Goal: Transaction & Acquisition: Download file/media

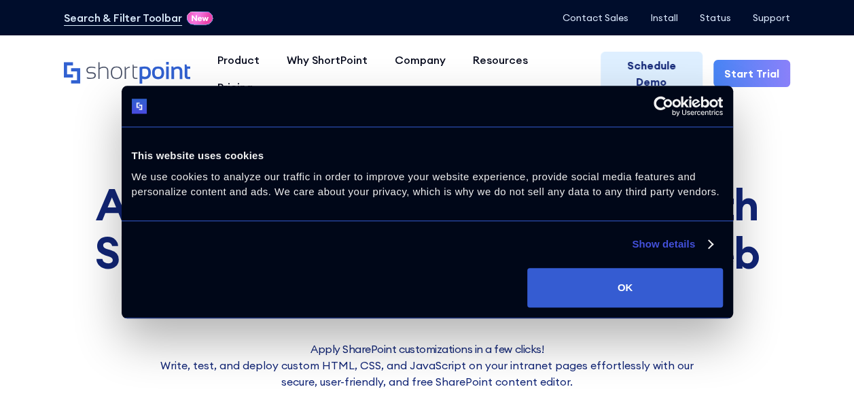
click at [794, 187] on h1 "Add SharePoint Custom Code with ShortPoint's Free Code Editor Web Part" at bounding box center [428, 252] width 748 height 143
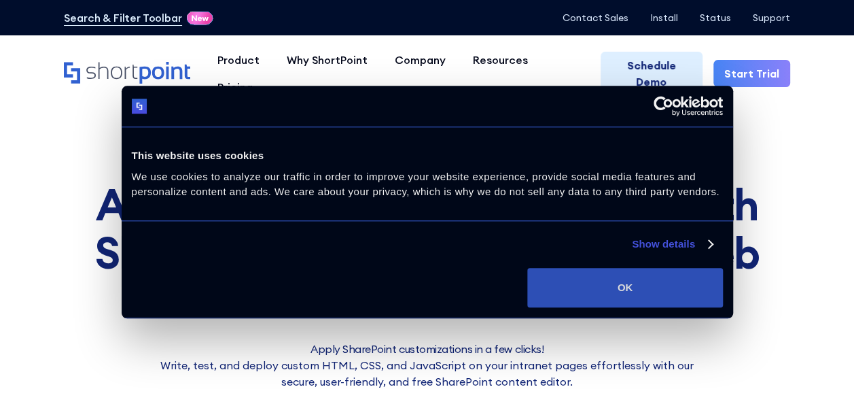
click at [666, 284] on button "OK" at bounding box center [624, 287] width 195 height 39
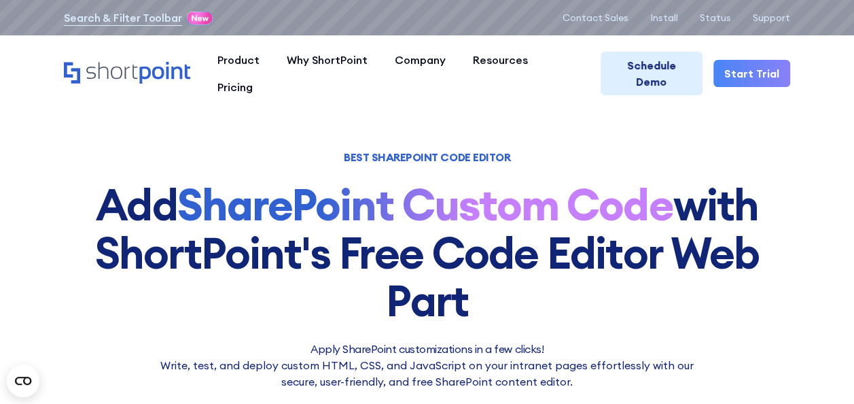
click at [404, 73] on div "Product works with SharePoint Microsoft Teams SAP Explore Templates Elements In…" at bounding box center [427, 73] width 854 height 76
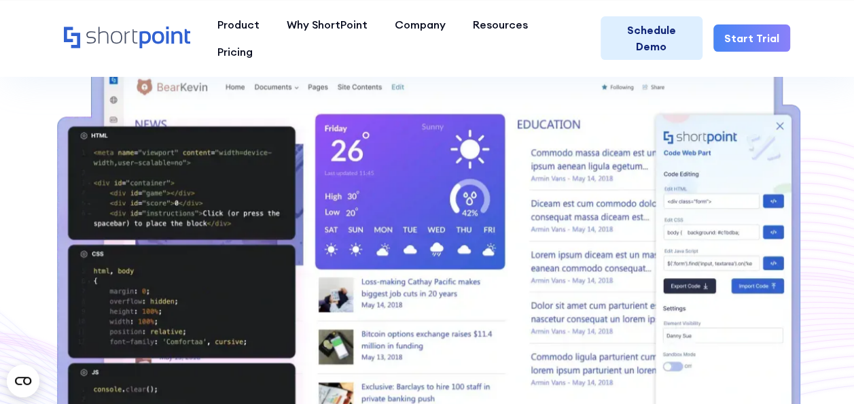
scroll to position [204, 0]
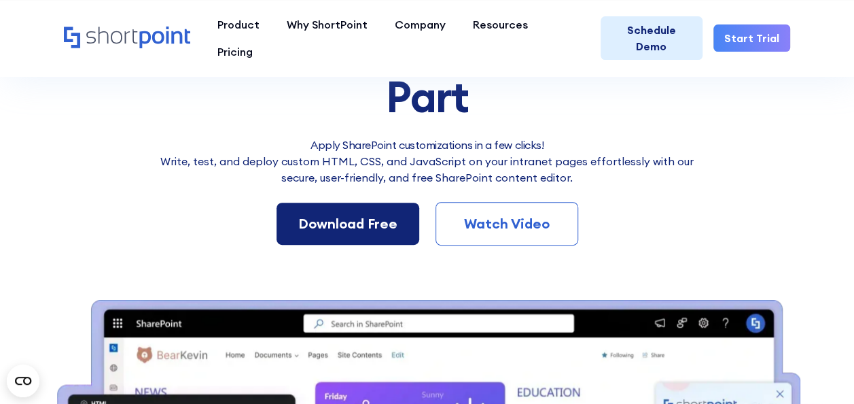
click at [378, 223] on div "Download Free" at bounding box center [347, 223] width 99 height 20
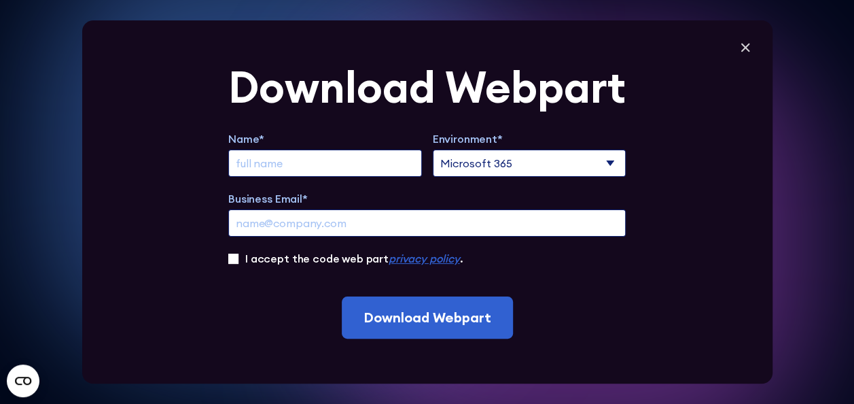
click at [349, 162] on input "Extend Trial" at bounding box center [325, 163] width 194 height 27
type input "ALLA"
click at [396, 222] on input "Business Email*" at bounding box center [427, 222] width 398 height 27
type input "[EMAIL_ADDRESS][PERSON_NAME][DOMAIN_NAME]"
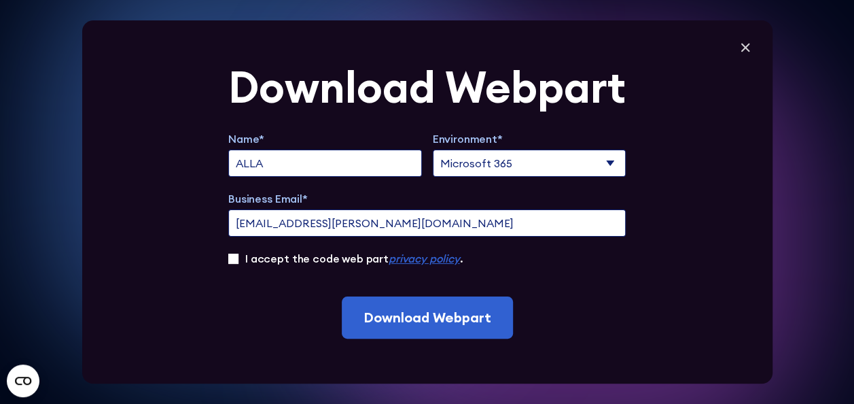
click at [335, 256] on label "I accept the code web part privacy policy ." at bounding box center [353, 258] width 217 height 16
click at [239, 256] on input "I accept the code web part privacy policy ." at bounding box center [233, 259] width 10 height 10
checkbox input "true"
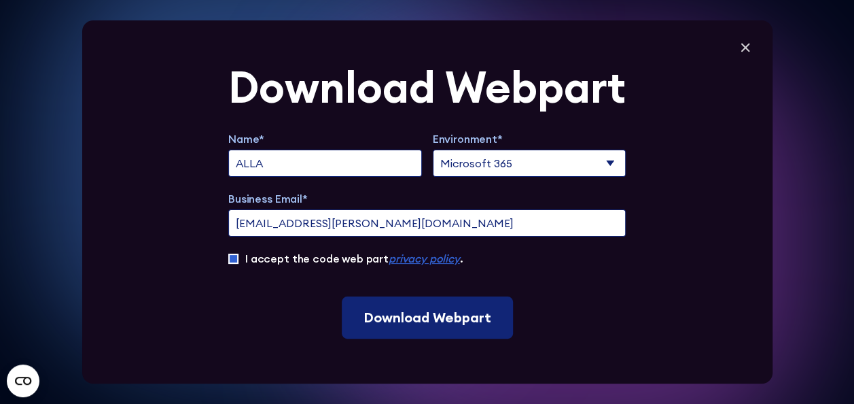
click at [391, 313] on input "Download Webpart" at bounding box center [427, 317] width 171 height 42
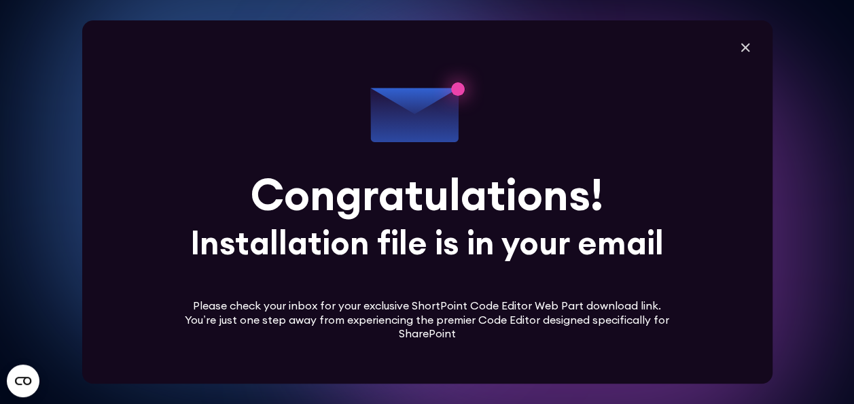
scroll to position [476, 0]
click at [752, 50] on icon at bounding box center [745, 47] width 20 height 20
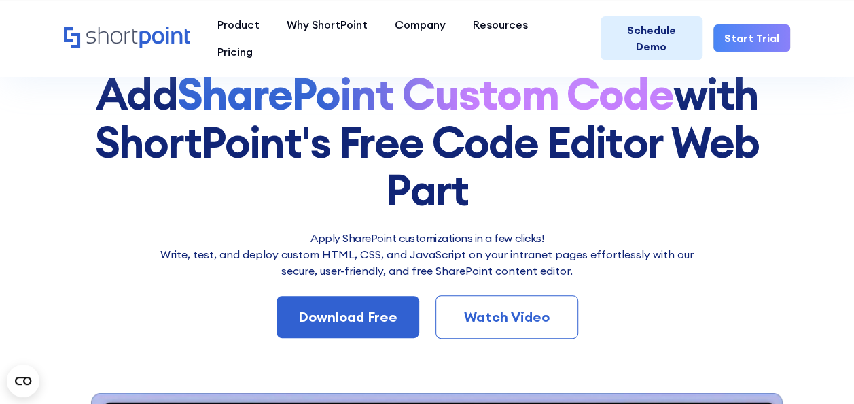
scroll to position [0, 0]
